Goal: Transaction & Acquisition: Purchase product/service

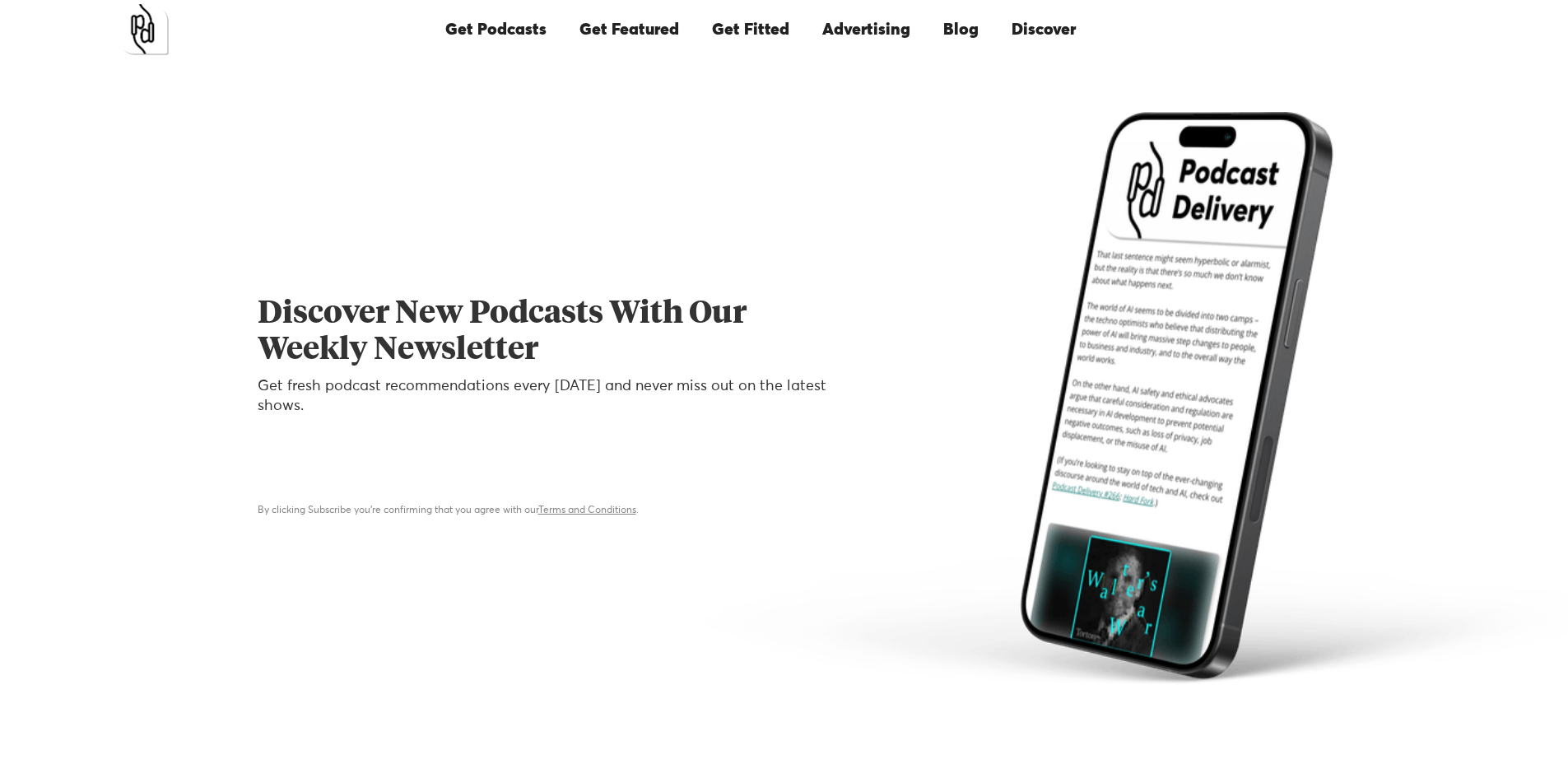
click at [776, 40] on link "Get Fitted" at bounding box center [750, 29] width 111 height 56
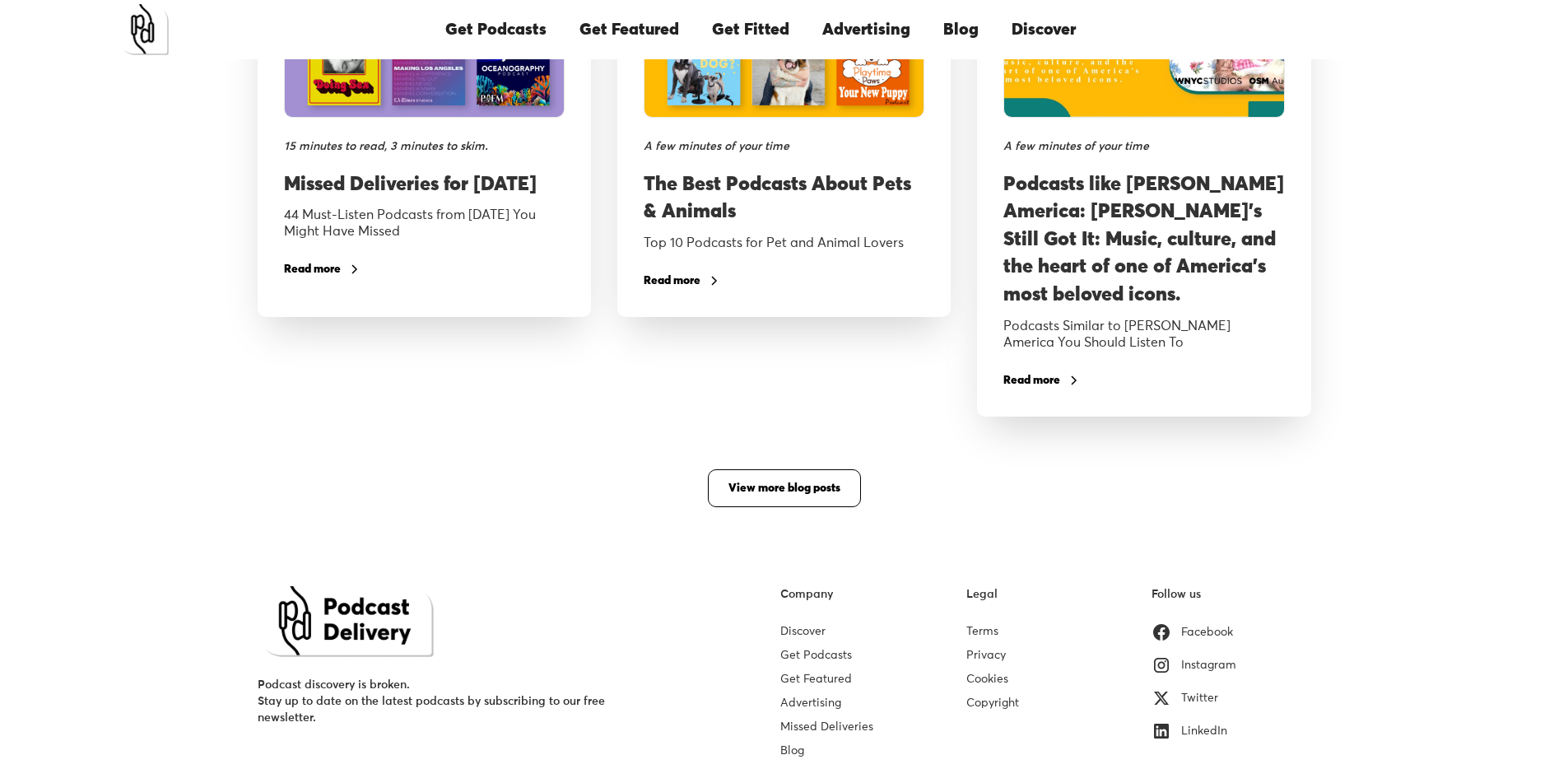
scroll to position [3125, 0]
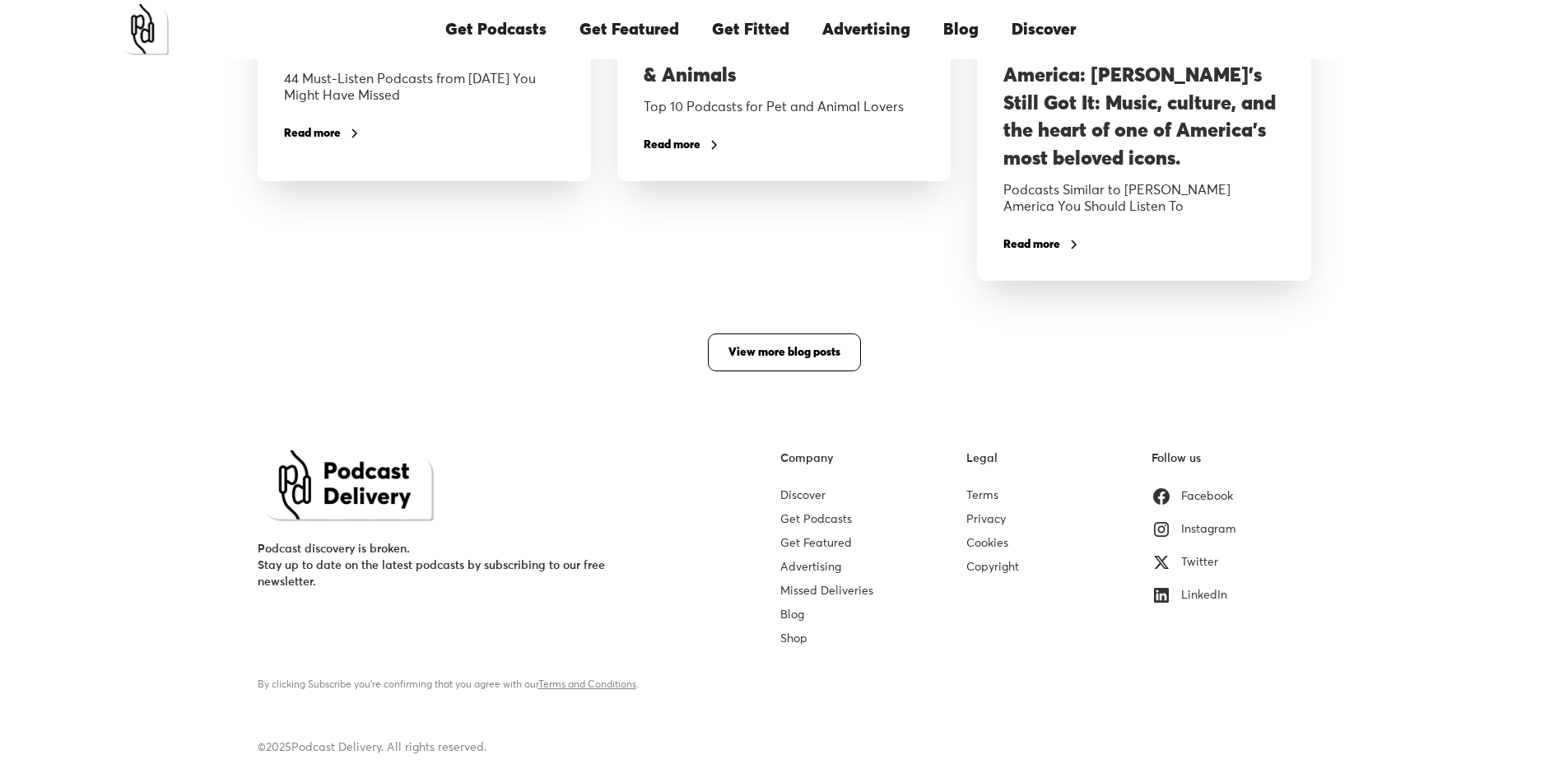
click at [815, 569] on link "Advertising" at bounding box center [810, 567] width 61 height 12
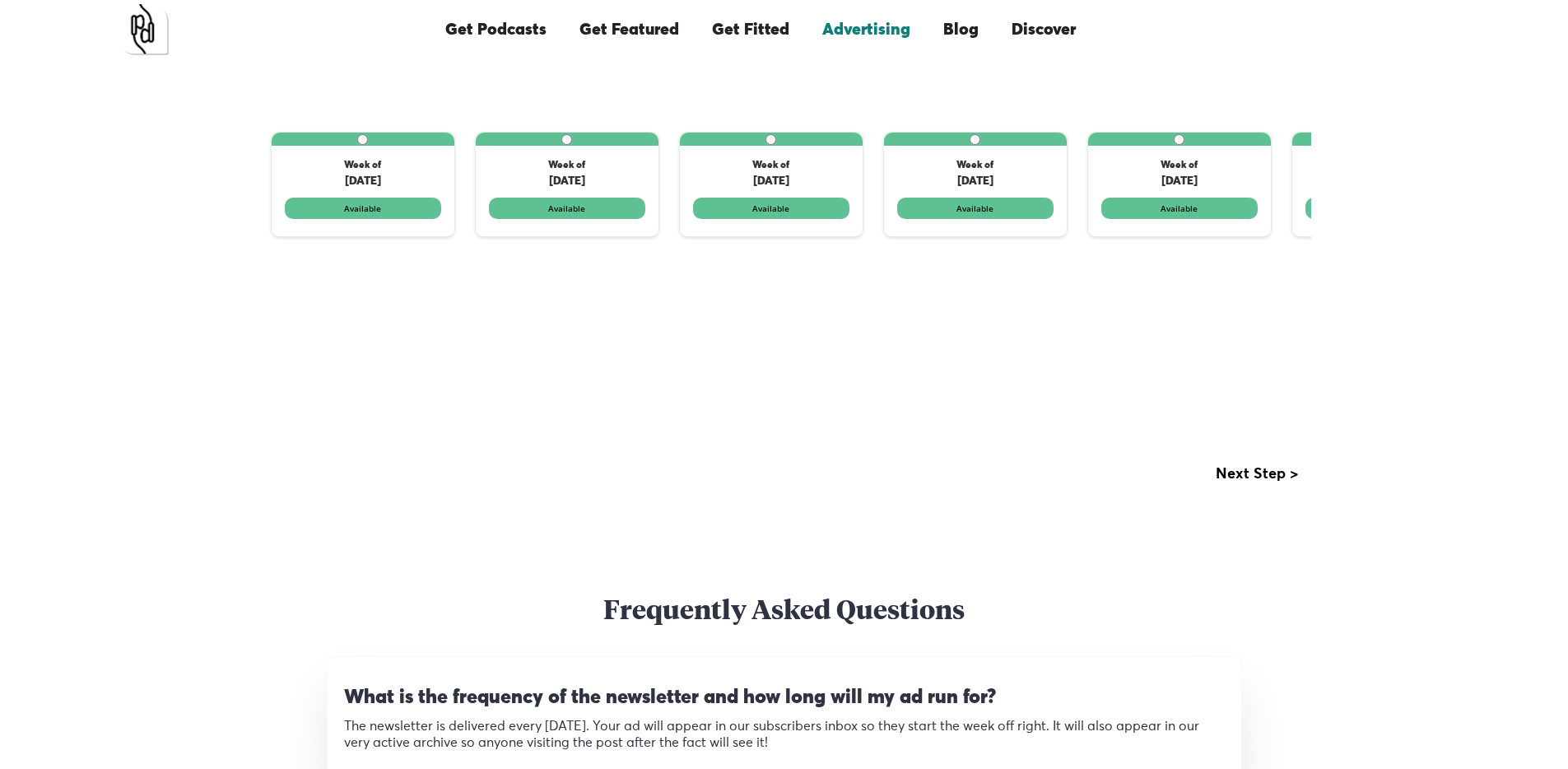
scroll to position [512, 0]
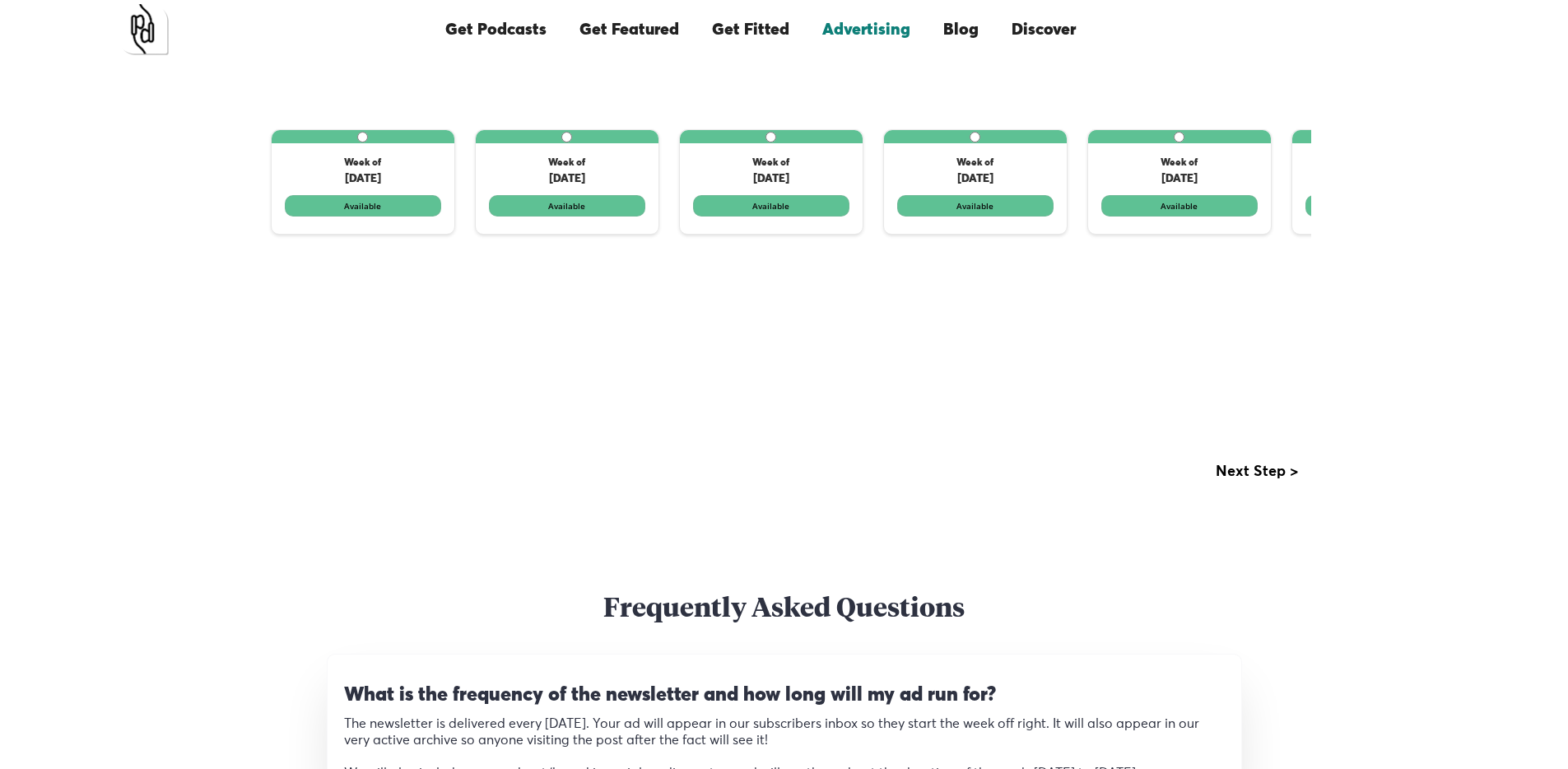
click at [406, 169] on label "1 of 3" at bounding box center [363, 182] width 182 height 104
click at [367, 143] on input "1 of 3" at bounding box center [362, 137] width 11 height 11
radio input "true"
click at [414, 204] on label "1 of 3" at bounding box center [363, 182] width 182 height 104
click at [367, 143] on input "1 of 3" at bounding box center [362, 137] width 11 height 11
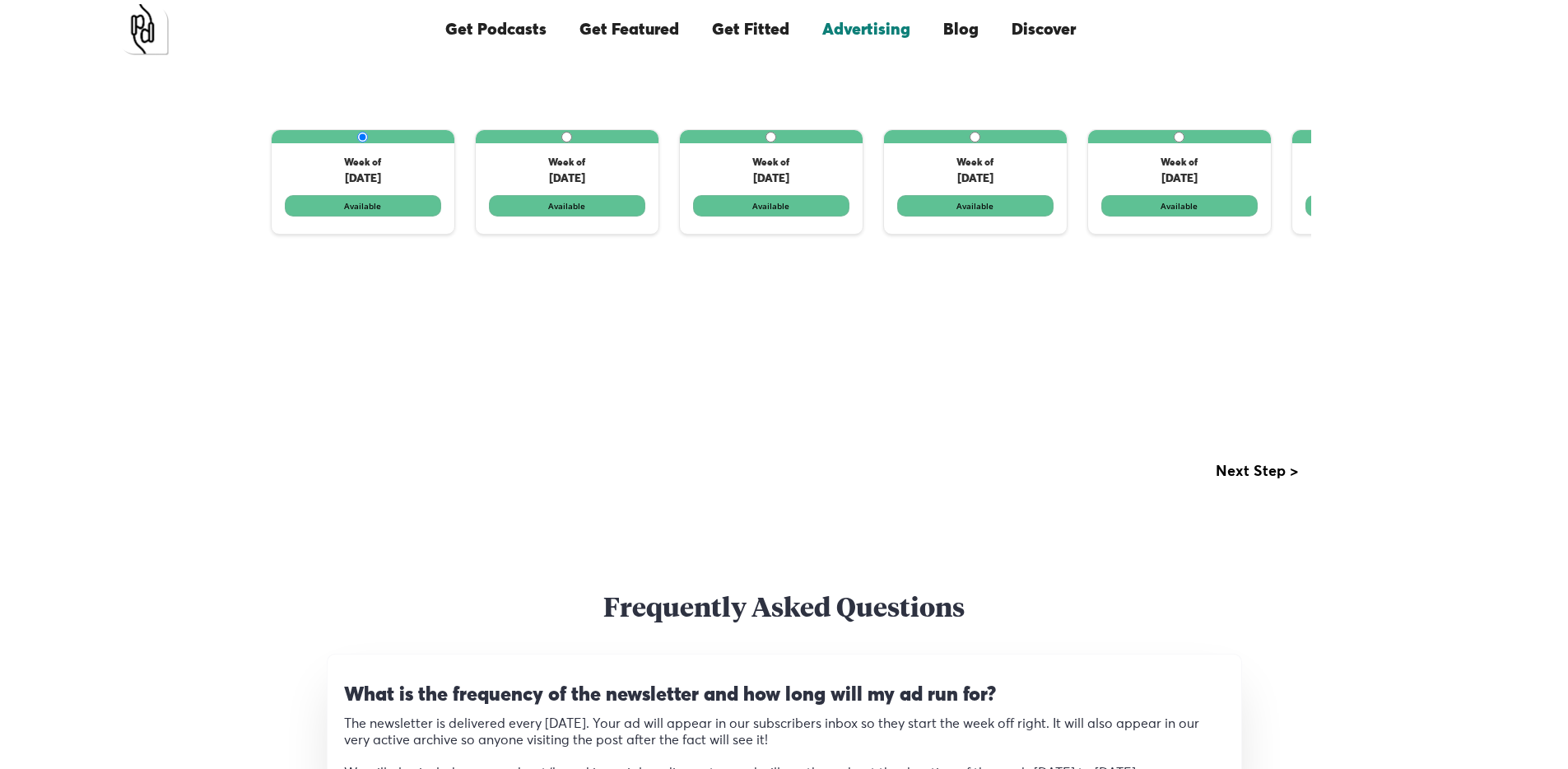
click at [1275, 472] on div "Next Step >" at bounding box center [1256, 471] width 82 height 17
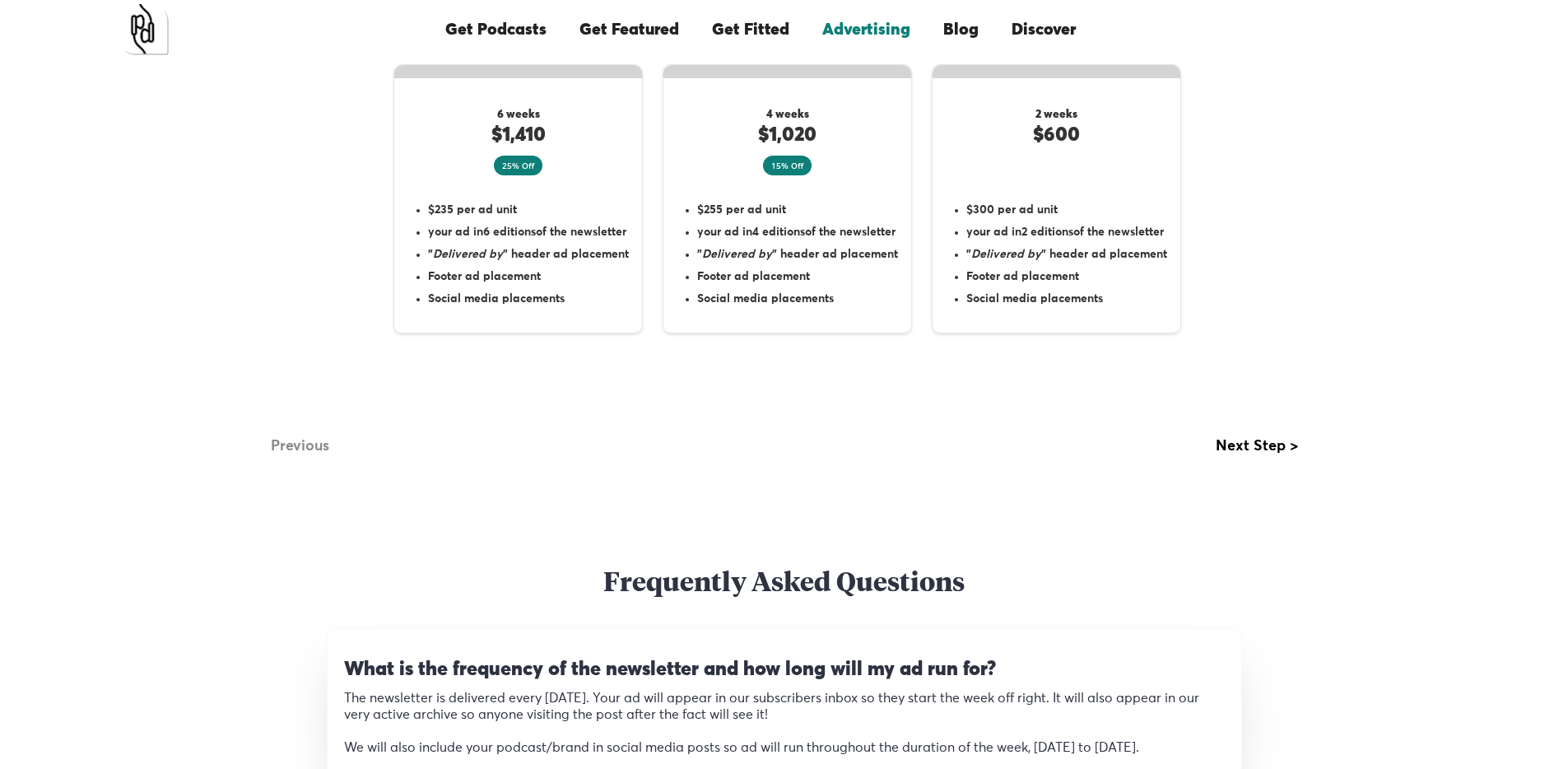
scroll to position [391, 0]
